Goal: Find contact information: Find contact information

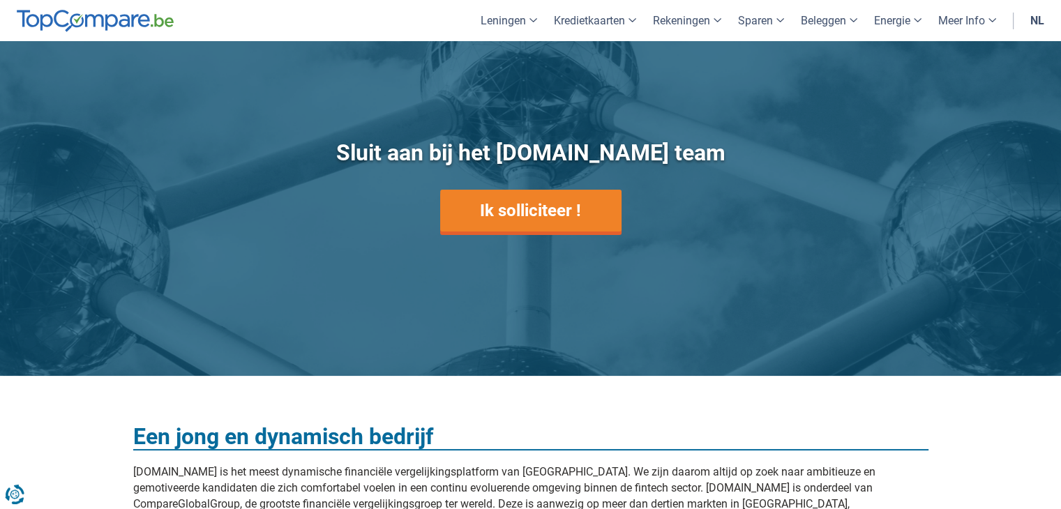
click at [1035, 13] on link "nl" at bounding box center [1037, 20] width 31 height 41
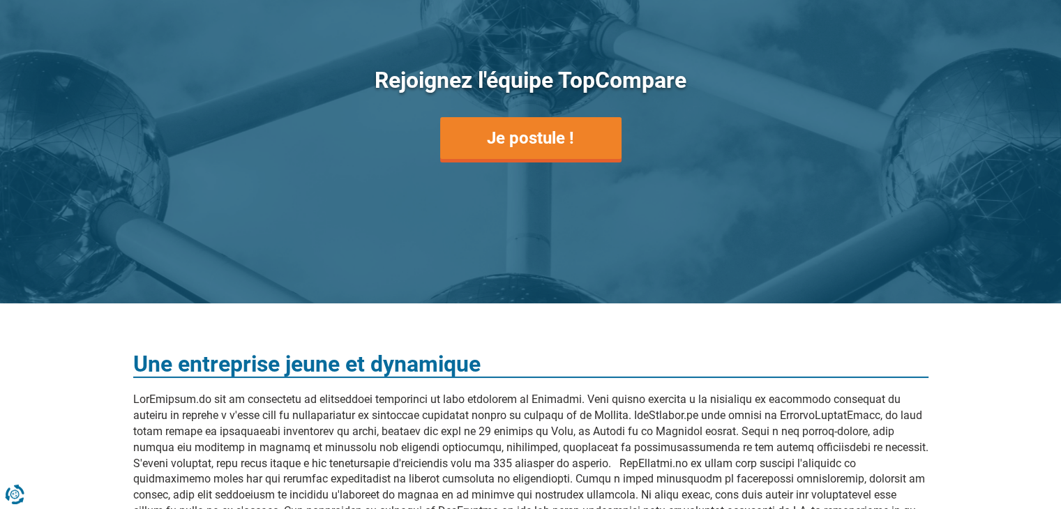
scroll to position [63, 0]
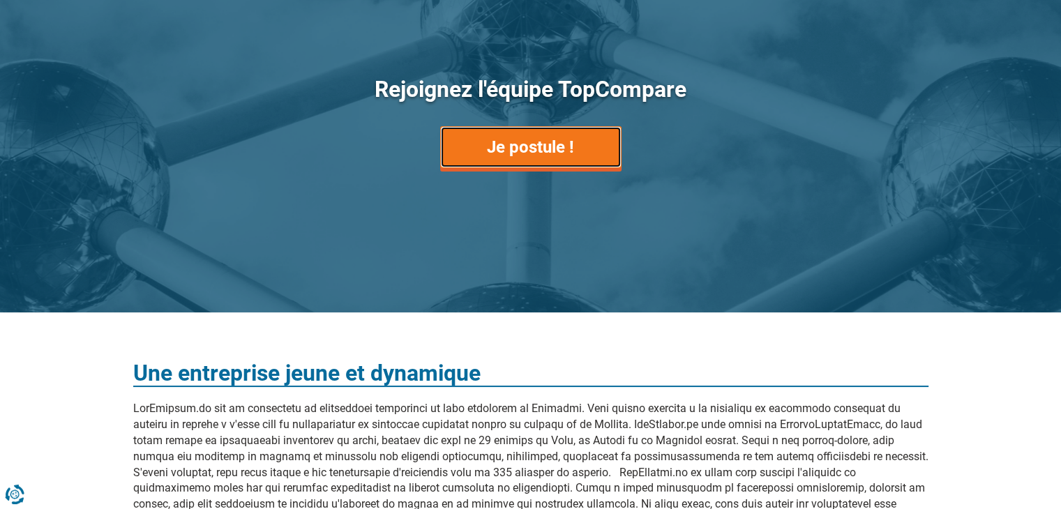
click at [518, 140] on link "Je postule !" at bounding box center [530, 147] width 181 height 42
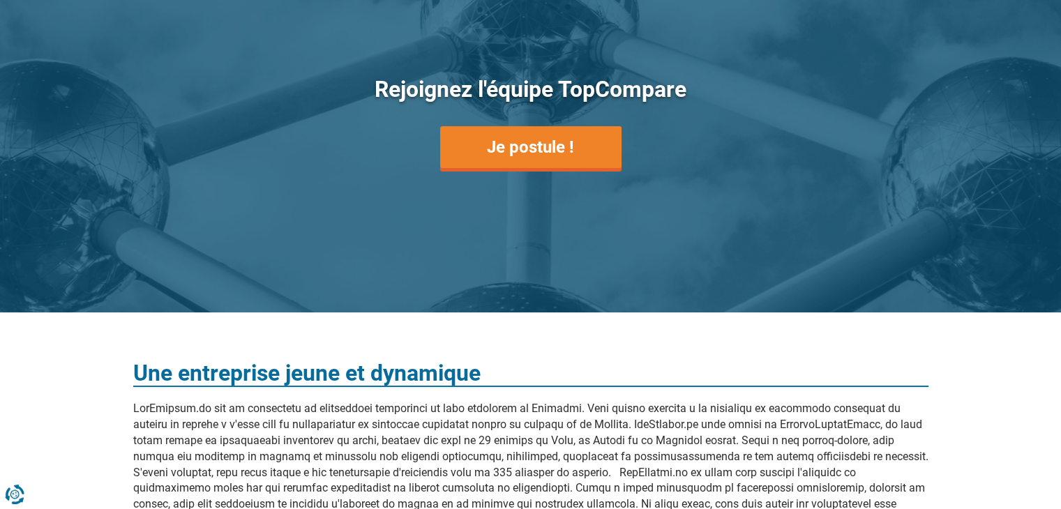
click at [746, 55] on div "Rejoignez l'équipe TopCompare Je postule !" at bounding box center [531, 146] width 530 height 253
